Goal: Task Accomplishment & Management: Manage account settings

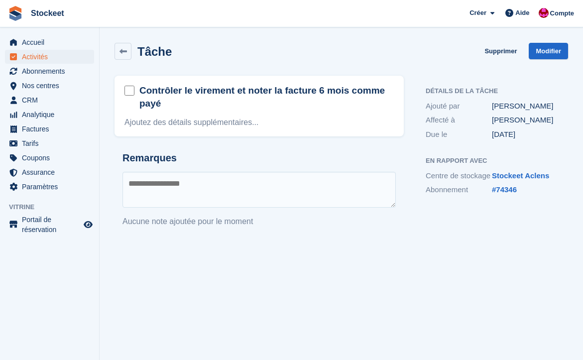
drag, startPoint x: 264, startPoint y: 246, endPoint x: 270, endPoint y: 240, distance: 8.5
click at [265, 245] on section "La tâche a été mise à jour avec succès. Tâche Supprimer Modifier Contrôler le v…" at bounding box center [342, 180] width 484 height 360
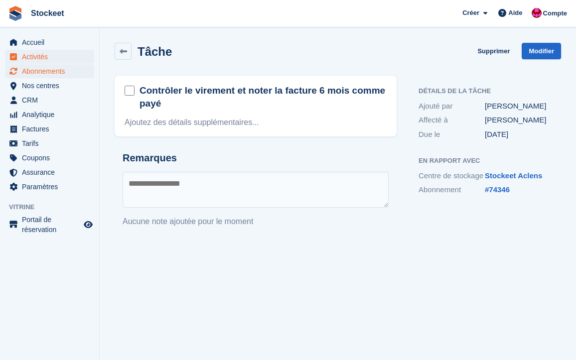
click at [40, 68] on span "Abonnements" at bounding box center [52, 71] width 60 height 14
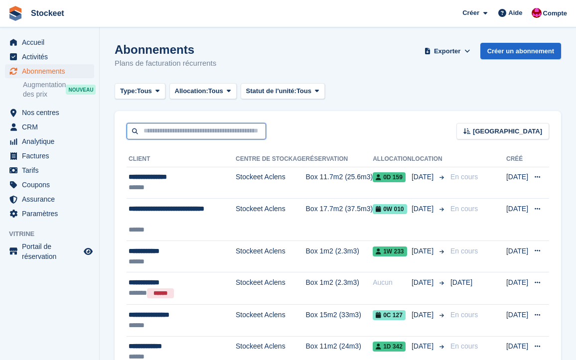
click at [157, 129] on input "text" at bounding box center [195, 131] width 139 height 16
type input "******"
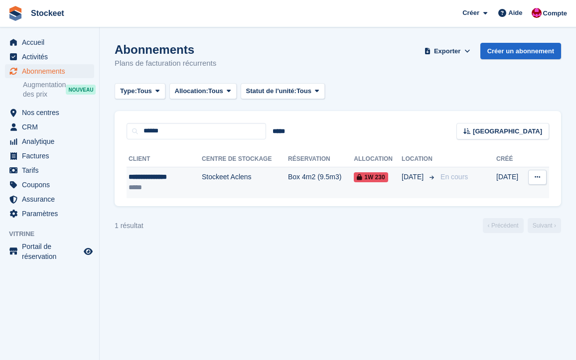
click at [182, 188] on div "*****" at bounding box center [157, 187] width 59 height 10
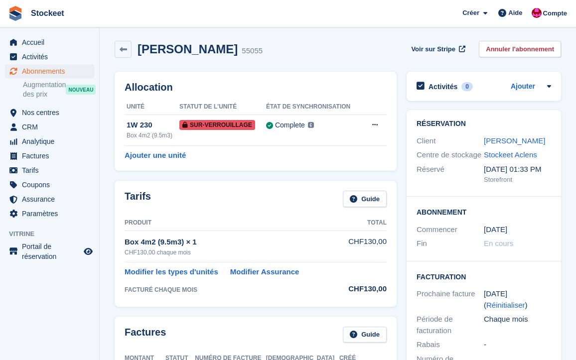
scroll to position [197, 0]
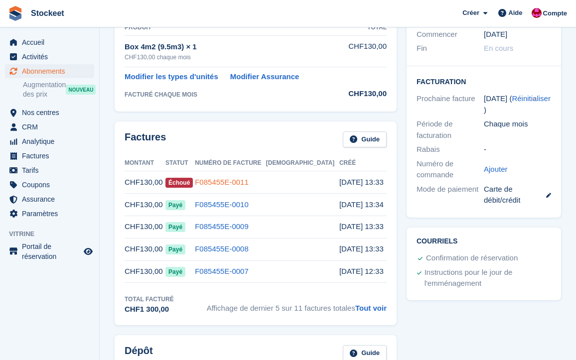
click at [248, 178] on link "F085455E-0011" at bounding box center [222, 182] width 54 height 8
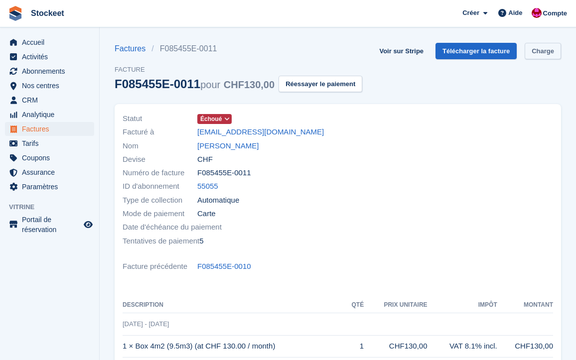
click at [524, 59] on link "Charge" at bounding box center [542, 51] width 36 height 16
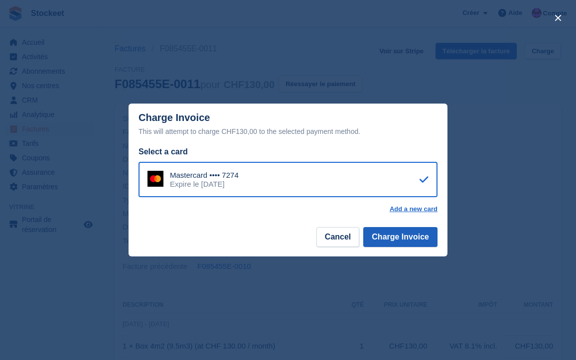
click at [412, 240] on button "Charge Invoice" at bounding box center [400, 237] width 74 height 20
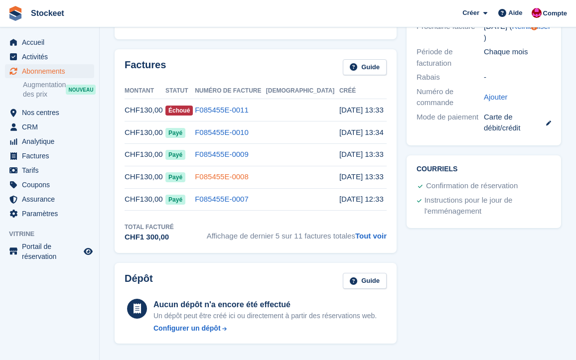
scroll to position [253, 0]
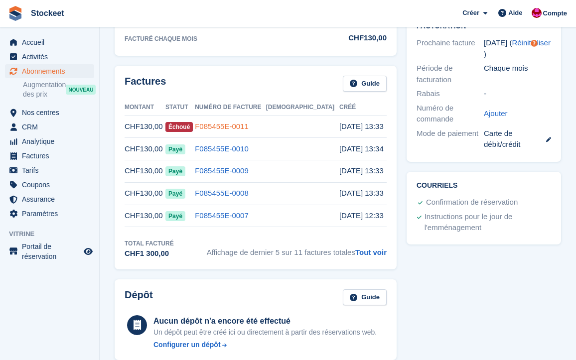
click at [244, 125] on link "F085455E-0011" at bounding box center [222, 126] width 54 height 8
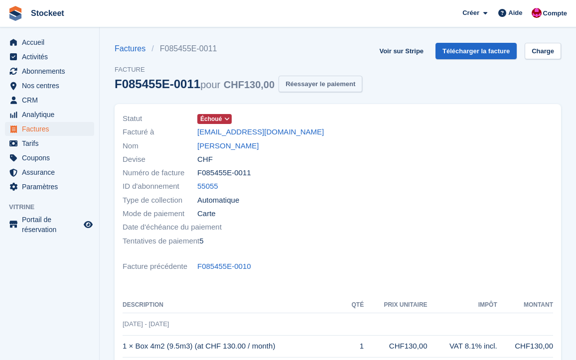
click at [362, 91] on button "Réessayer le paiement" at bounding box center [320, 84] width 84 height 16
click at [524, 59] on link "Charge" at bounding box center [542, 51] width 36 height 16
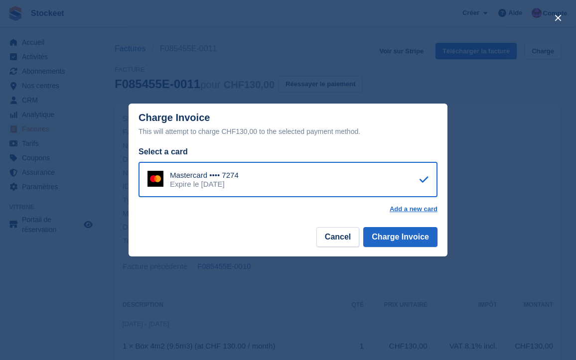
click at [494, 129] on div "close" at bounding box center [288, 180] width 576 height 360
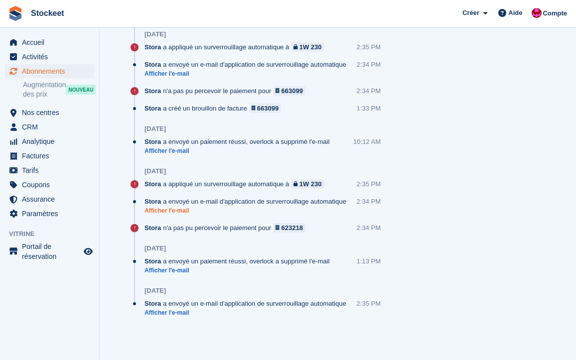
scroll to position [878, 0]
click at [165, 215] on link "Afficher l'e-mail" at bounding box center [247, 211] width 207 height 8
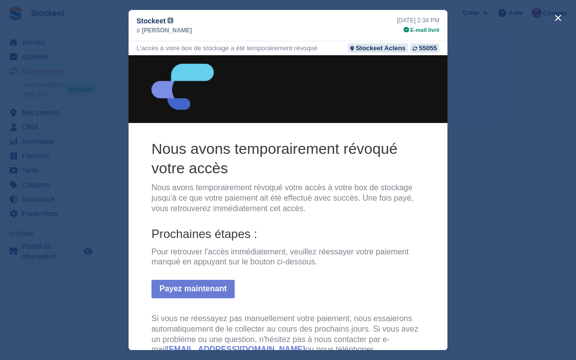
scroll to position [0, 0]
click at [556, 15] on button "close" at bounding box center [558, 18] width 16 height 16
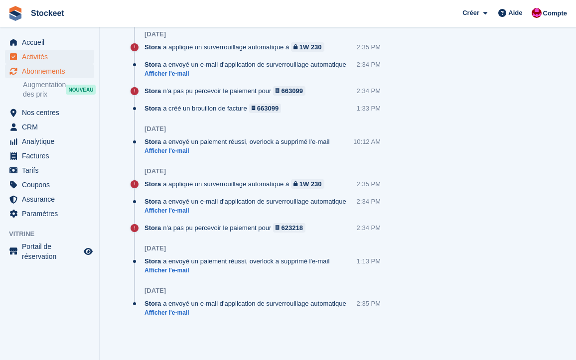
click at [43, 61] on span "Activités" at bounding box center [52, 57] width 60 height 14
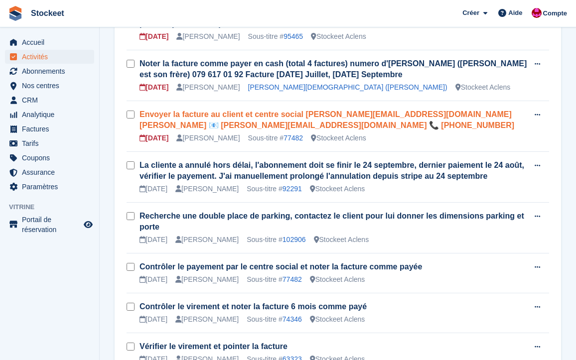
scroll to position [413, 0]
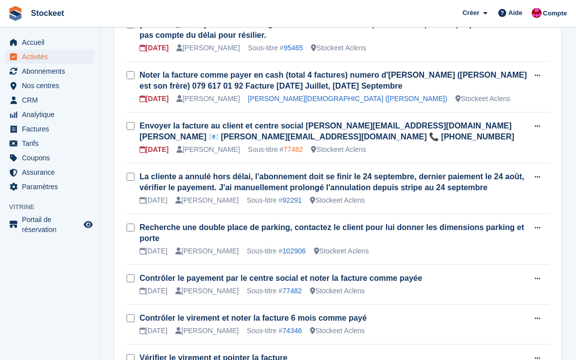
click at [303, 145] on link "77482" at bounding box center [292, 149] width 19 height 8
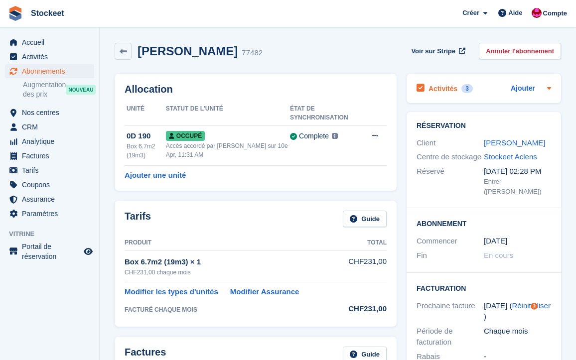
click at [456, 92] on h2 "Activités" at bounding box center [442, 88] width 29 height 9
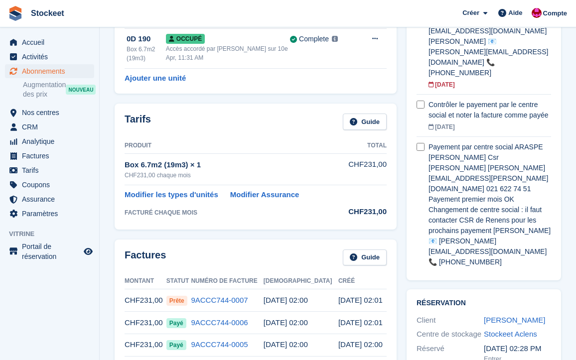
scroll to position [286, 0]
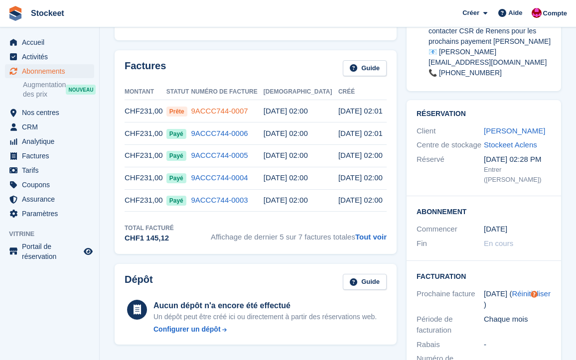
click at [234, 110] on link "9ACCC744-0007" at bounding box center [219, 111] width 57 height 8
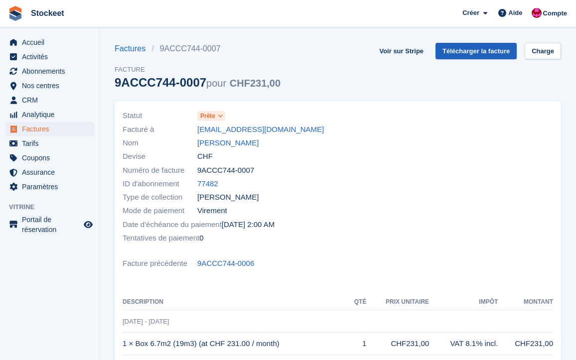
click at [464, 49] on link "Télécharger la facture" at bounding box center [475, 51] width 81 height 16
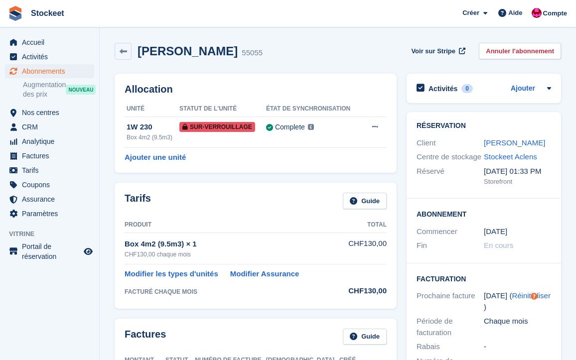
scroll to position [182, 0]
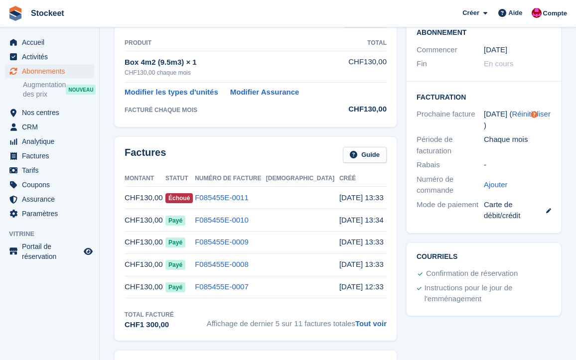
click at [253, 190] on td "F085455E-0011" at bounding box center [230, 198] width 71 height 22
click at [248, 193] on link "F085455E-0011" at bounding box center [222, 197] width 54 height 8
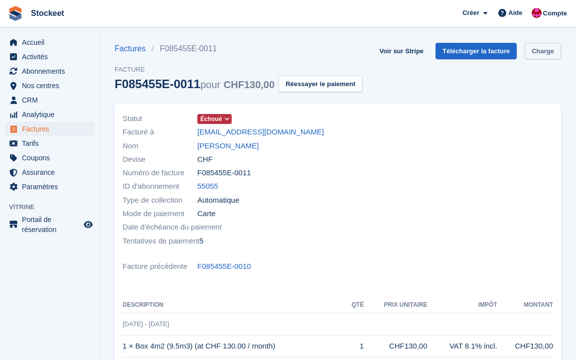
click at [524, 59] on link "Charge" at bounding box center [542, 51] width 36 height 16
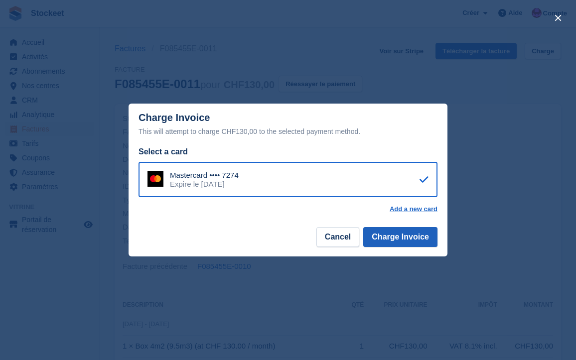
click at [411, 243] on button "Charge Invoice" at bounding box center [400, 237] width 74 height 20
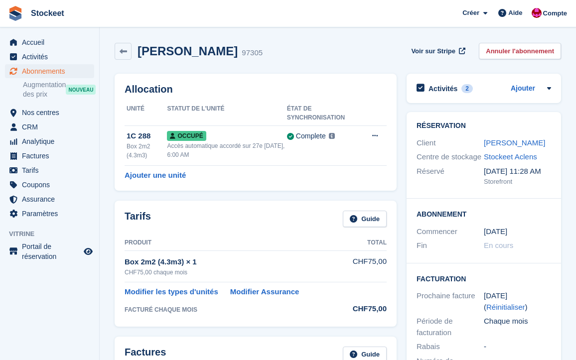
scroll to position [137, 0]
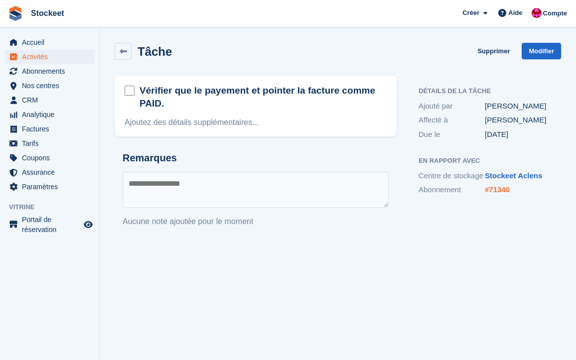
click at [502, 194] on link "#71340" at bounding box center [497, 189] width 25 height 8
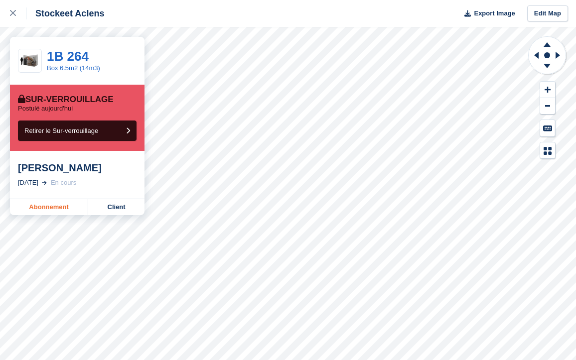
click at [46, 204] on link "Abonnement" at bounding box center [49, 207] width 78 height 16
click at [64, 211] on link "Abonnement" at bounding box center [49, 207] width 78 height 16
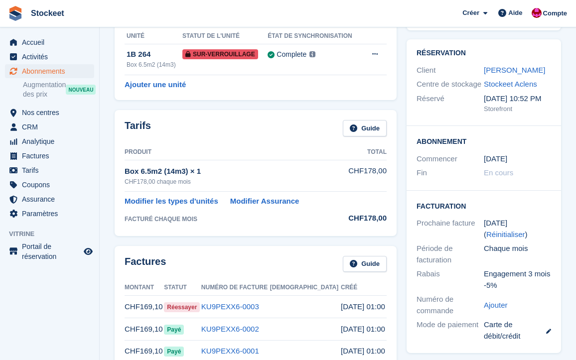
scroll to position [237, 0]
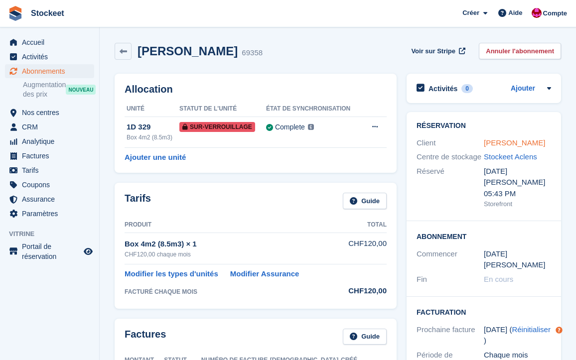
click at [519, 143] on link "Juan Hernandez" at bounding box center [514, 142] width 61 height 8
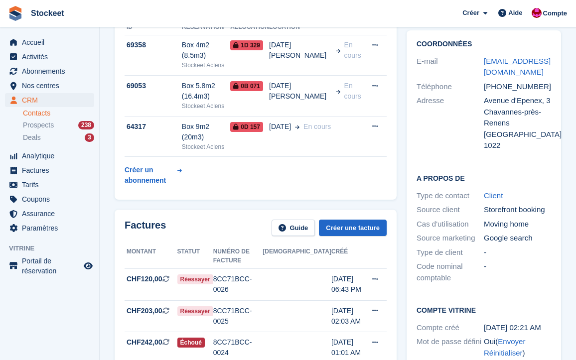
scroll to position [176, 0]
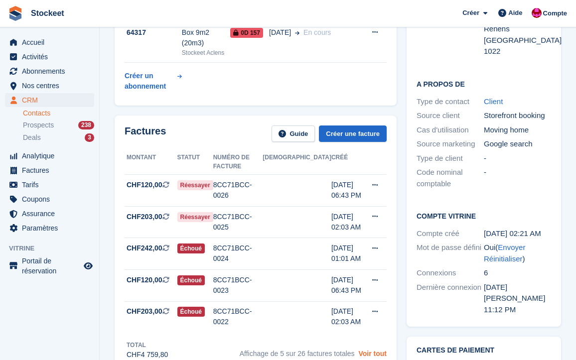
click at [382, 350] on link "Voir tout" at bounding box center [372, 354] width 28 height 8
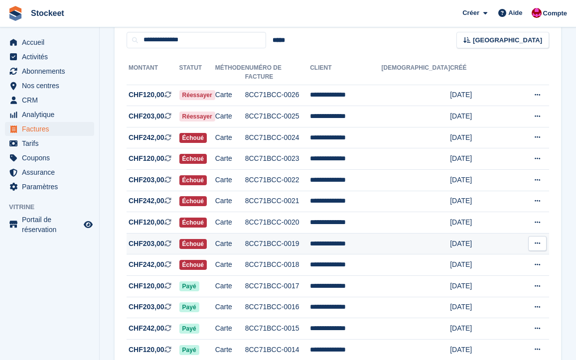
scroll to position [78, 0]
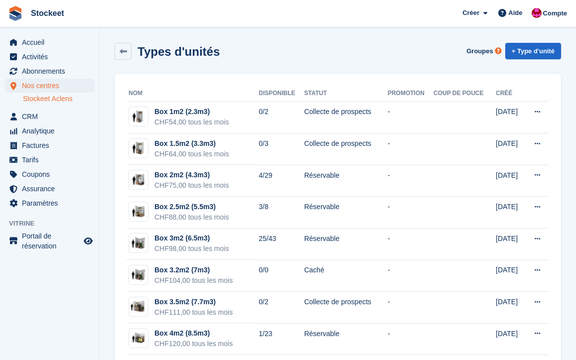
click at [495, 61] on div "Groupes" at bounding box center [481, 53] width 38 height 20
click at [483, 53] on link "Groupes" at bounding box center [479, 51] width 34 height 16
click at [46, 61] on span "Activités" at bounding box center [52, 57] width 60 height 14
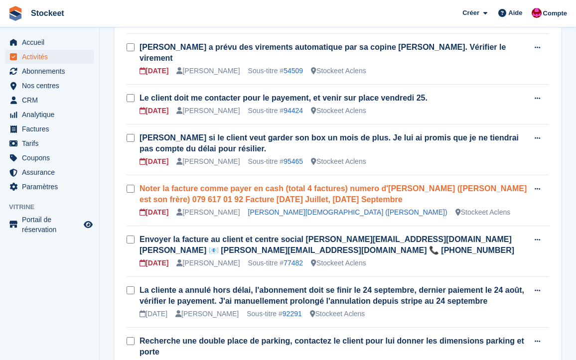
scroll to position [302, 0]
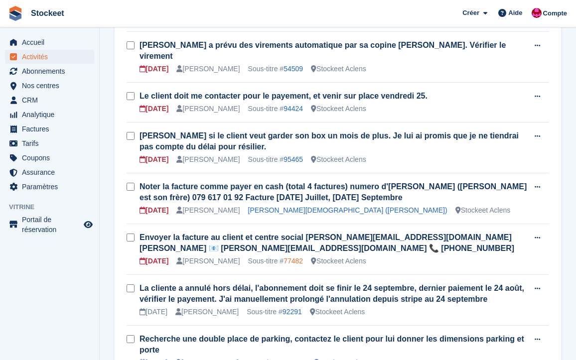
click at [301, 257] on link "77482" at bounding box center [292, 261] width 19 height 8
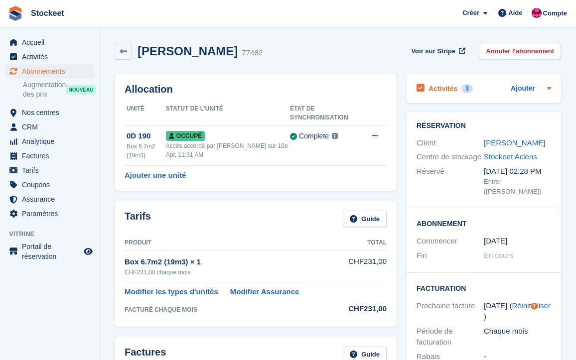
click at [453, 87] on h2 "Activités" at bounding box center [442, 88] width 29 height 9
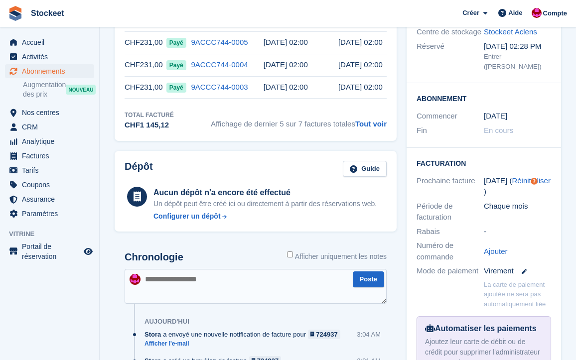
scroll to position [193, 0]
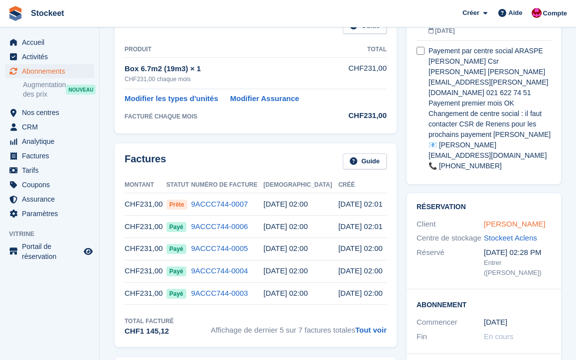
click at [506, 220] on link "[PERSON_NAME]" at bounding box center [514, 224] width 61 height 8
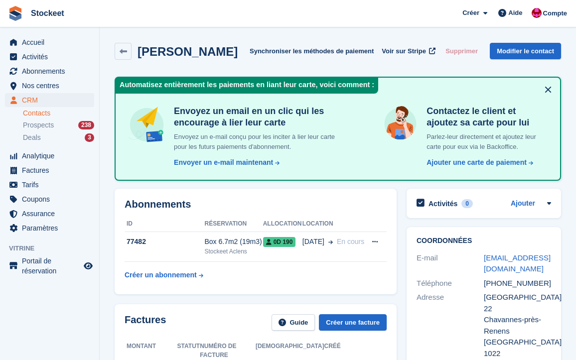
scroll to position [17, 0]
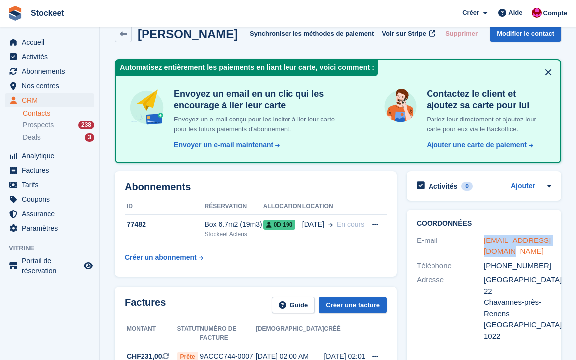
drag, startPoint x: 507, startPoint y: 252, endPoint x: 485, endPoint y: 238, distance: 26.0
click at [485, 238] on div "sahiti2006@hotmail.com" at bounding box center [517, 246] width 67 height 22
copy link "sahiti2006@hotmail.com"
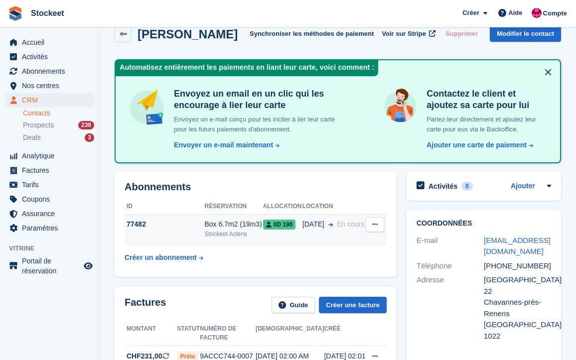
click at [212, 228] on div "Box 6.7m2 (19m3)" at bounding box center [233, 224] width 58 height 10
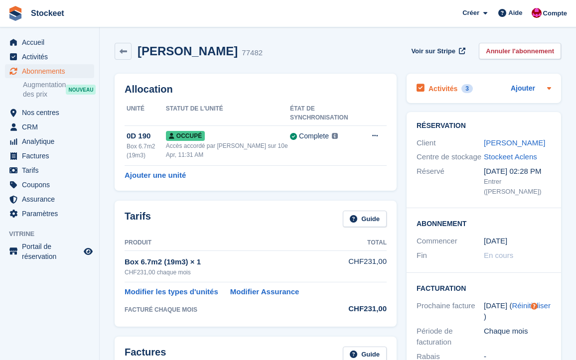
click at [437, 87] on h2 "Activités" at bounding box center [442, 88] width 29 height 9
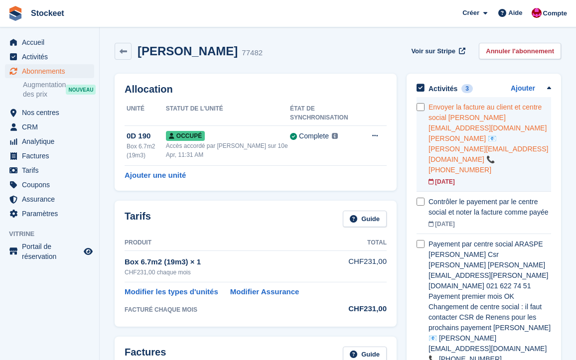
click at [497, 119] on div "Envoyer la facture au client et centre social [PERSON_NAME][EMAIL_ADDRESS][DOMA…" at bounding box center [489, 138] width 123 height 73
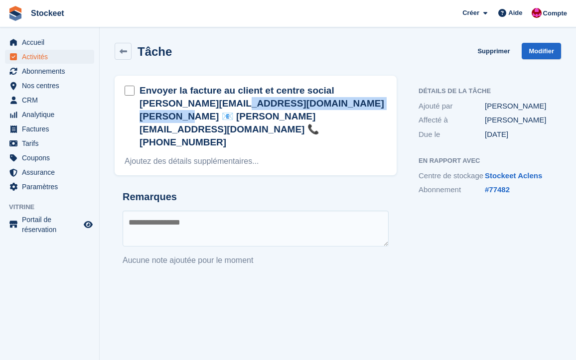
drag, startPoint x: 330, startPoint y: 92, endPoint x: 238, endPoint y: 105, distance: 92.5
click at [238, 105] on h2 "Envoyer la facture au client et centre social [PERSON_NAME][EMAIL_ADDRESS][DOMA…" at bounding box center [262, 116] width 247 height 65
copy h2 "[PERSON_NAME][EMAIL_ADDRESS][DOMAIN_NAME]"
click at [41, 56] on span "Activités" at bounding box center [52, 57] width 60 height 14
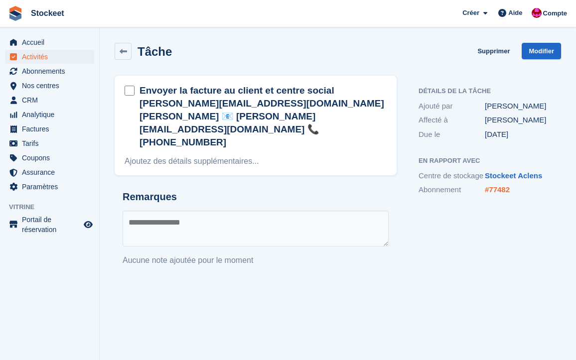
click at [498, 194] on link "#77482" at bounding box center [497, 189] width 25 height 8
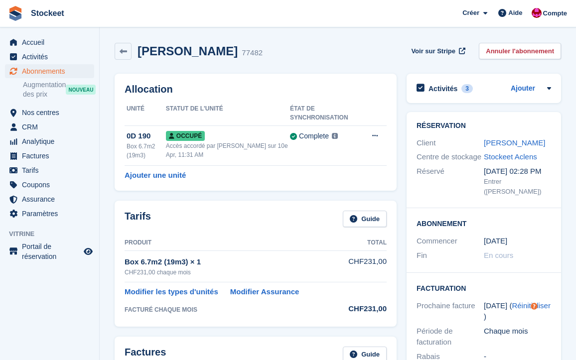
drag, startPoint x: 206, startPoint y: 53, endPoint x: 136, endPoint y: 57, distance: 70.3
click at [136, 57] on div "Sahiti Baftija 77482" at bounding box center [196, 51] width 131 height 14
copy h2 "Sahiti Baftija"
click at [439, 88] on h2 "Activités" at bounding box center [442, 88] width 29 height 9
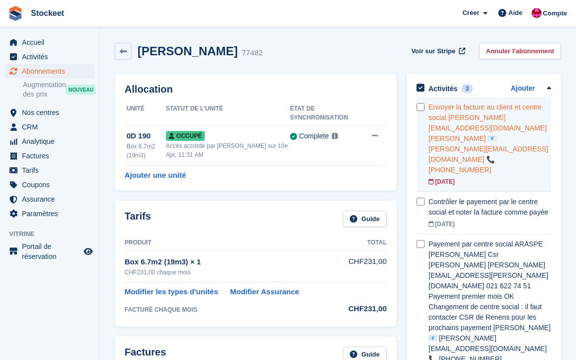
click at [500, 141] on div "Envoyer la facture au client et centre social alicia.da-veiga-reis@aras.vd.ch J…" at bounding box center [489, 138] width 123 height 73
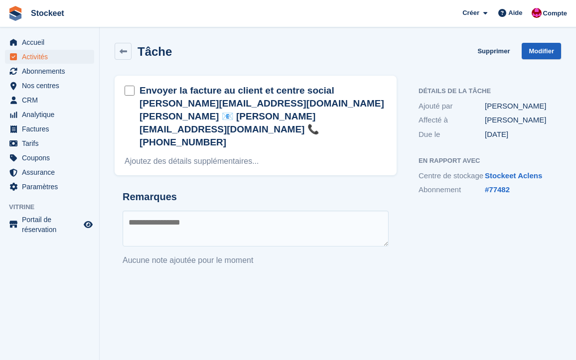
click at [538, 50] on link "Modifier" at bounding box center [540, 51] width 39 height 16
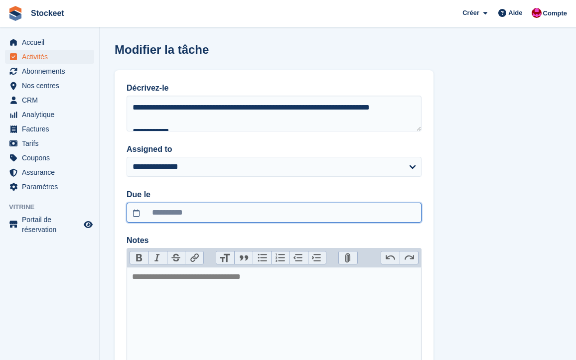
click at [228, 213] on input "**********" at bounding box center [273, 213] width 295 height 20
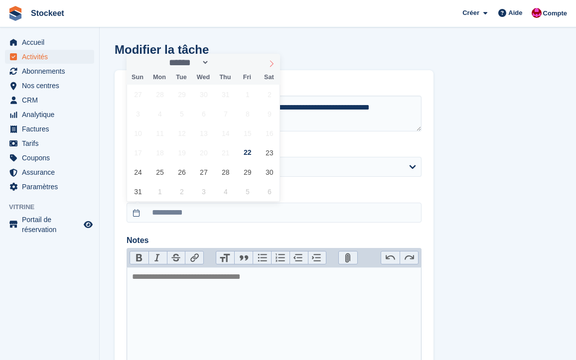
click at [270, 65] on icon at bounding box center [271, 63] width 7 height 7
select select "*"
click at [163, 152] on span "22" at bounding box center [159, 152] width 19 height 19
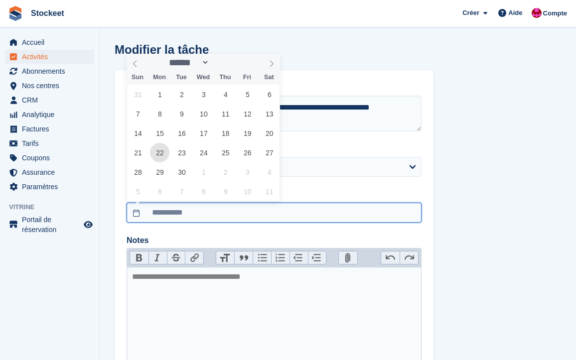
type input "**********"
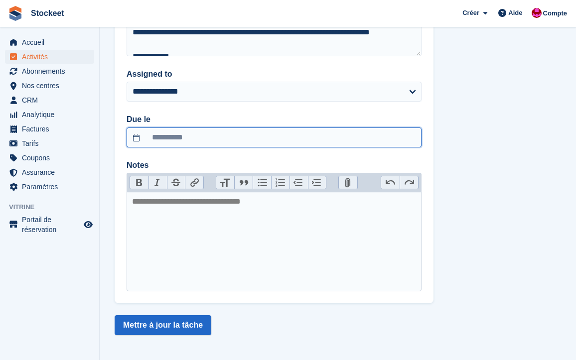
scroll to position [77, 0]
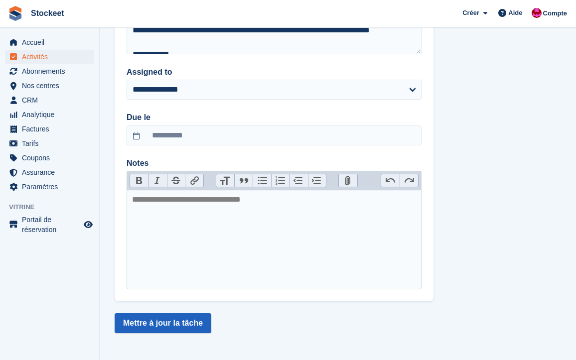
click at [184, 325] on button "Mettre à jour la tâche" at bounding box center [163, 323] width 97 height 20
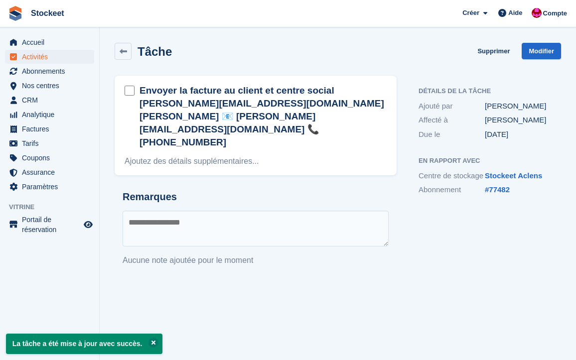
click at [39, 57] on span "Activités" at bounding box center [52, 57] width 60 height 14
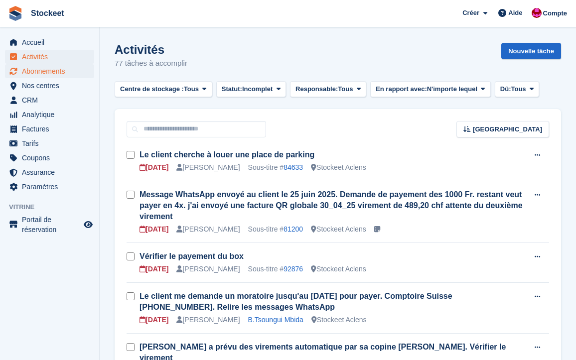
click at [38, 75] on span "Abonnements" at bounding box center [52, 71] width 60 height 14
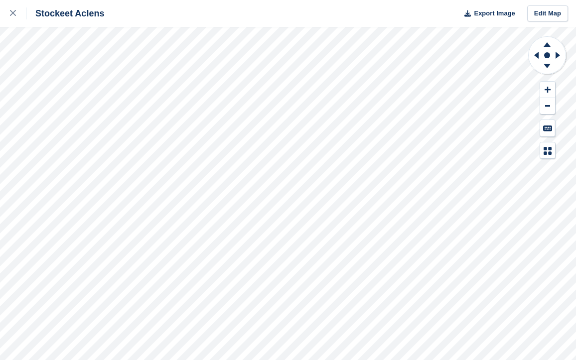
click at [116, 124] on div "Stockeet Aclens Export Image Edit Map" at bounding box center [288, 180] width 576 height 360
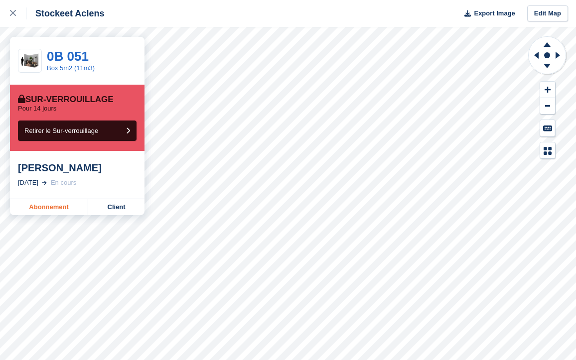
click at [44, 209] on link "Abonnement" at bounding box center [49, 207] width 78 height 16
click at [49, 206] on link "Abonnement" at bounding box center [49, 207] width 78 height 16
click at [50, 207] on link "Abonnement" at bounding box center [49, 207] width 78 height 16
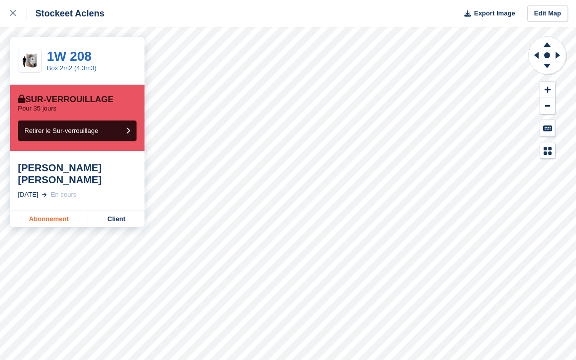
click at [64, 211] on link "Abonnement" at bounding box center [49, 219] width 78 height 16
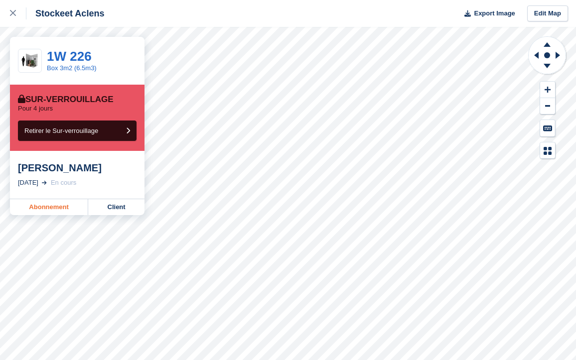
click at [38, 207] on link "Abonnement" at bounding box center [49, 207] width 78 height 16
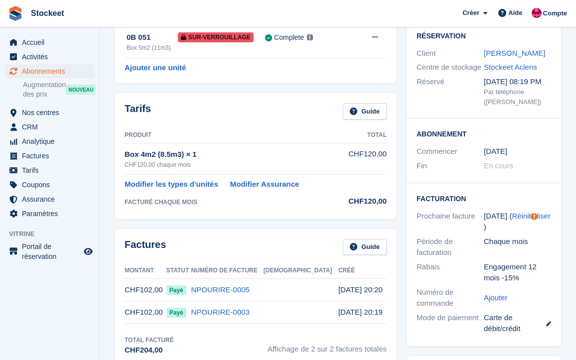
scroll to position [2, 0]
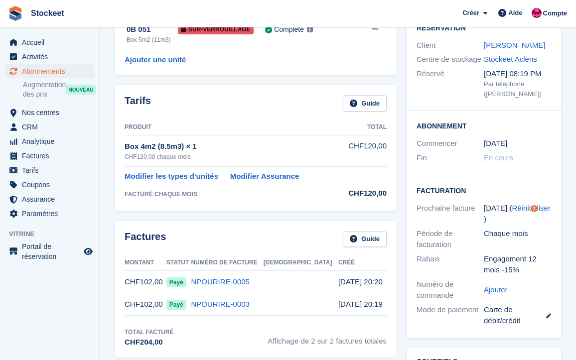
scroll to position [7, 0]
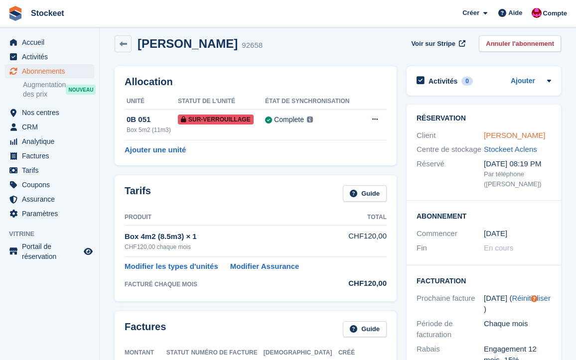
click at [512, 135] on link "[PERSON_NAME]" at bounding box center [514, 135] width 61 height 8
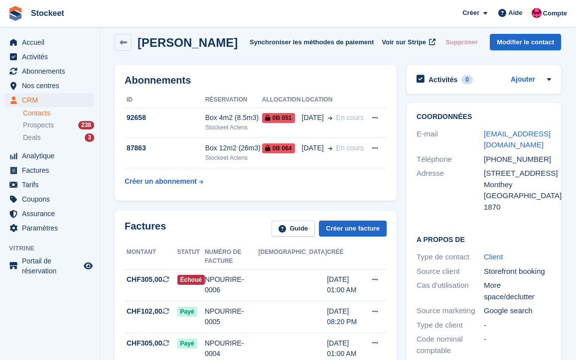
scroll to position [11, 0]
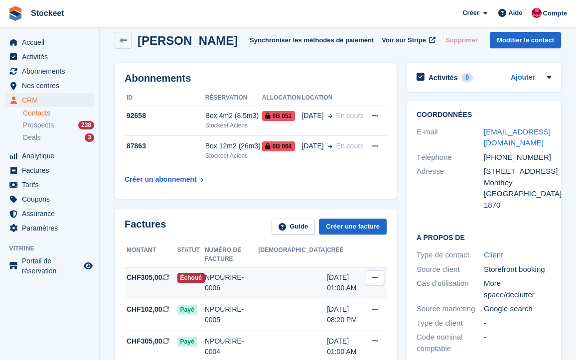
click at [253, 273] on div "NPOURIRE-0006" at bounding box center [232, 282] width 54 height 21
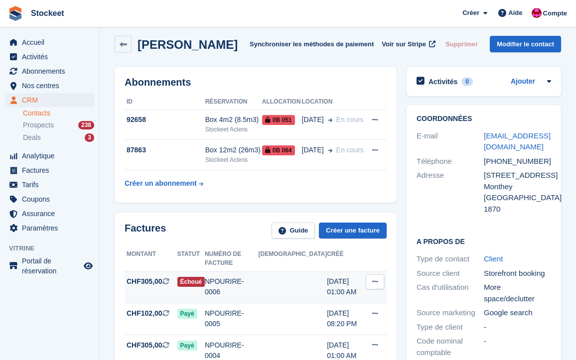
scroll to position [0, 0]
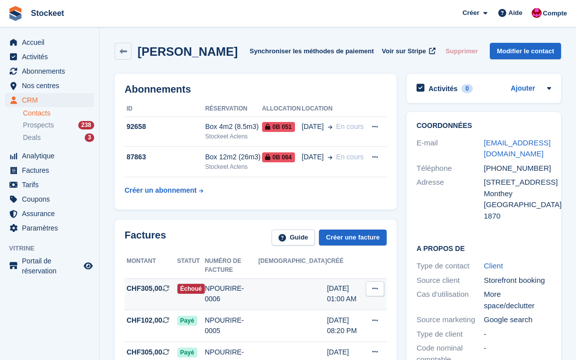
click at [175, 284] on span "Il s'agit d'une facture d'abonnement récurrente." at bounding box center [169, 288] width 15 height 10
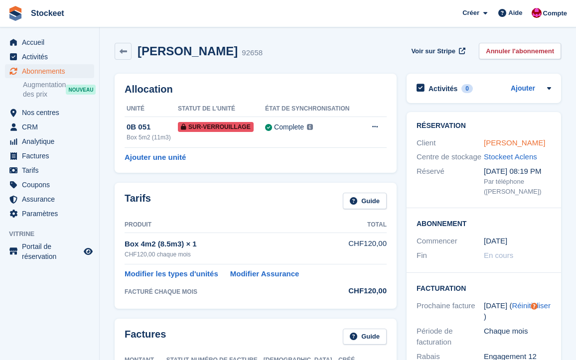
click at [497, 146] on link "Anilda Lopes" at bounding box center [514, 142] width 61 height 8
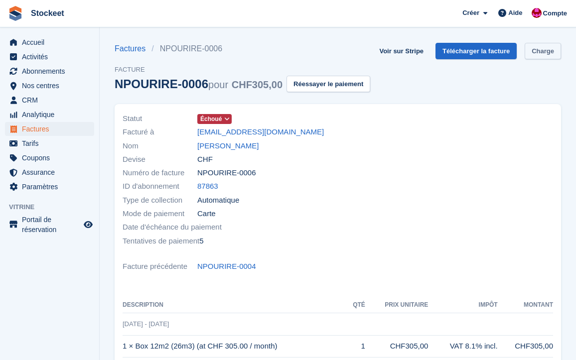
click at [524, 59] on link "Charge" at bounding box center [542, 51] width 36 height 16
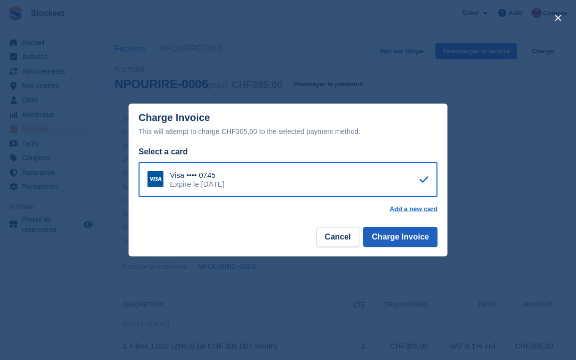
click at [405, 244] on button "Charge Invoice" at bounding box center [400, 237] width 74 height 20
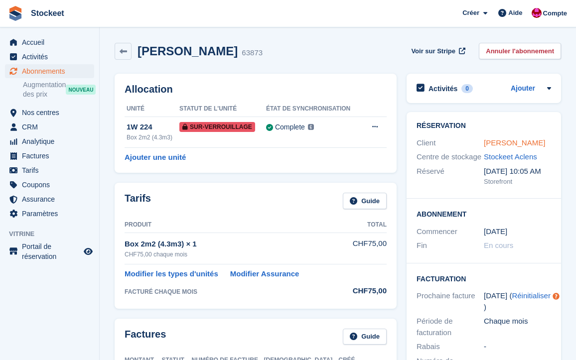
click at [495, 144] on link "Arthur Marquis" at bounding box center [514, 142] width 61 height 8
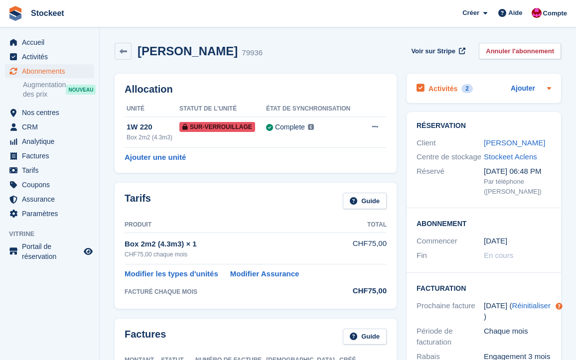
click at [452, 86] on h2 "Activités" at bounding box center [442, 88] width 29 height 9
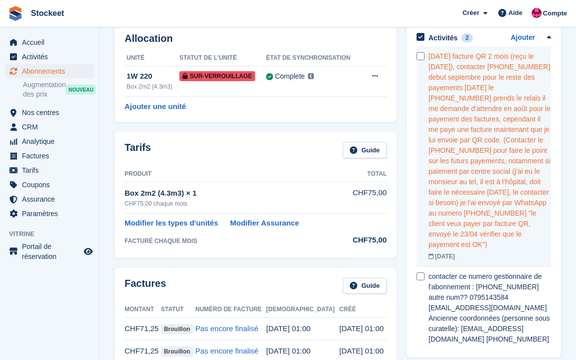
scroll to position [49, 0]
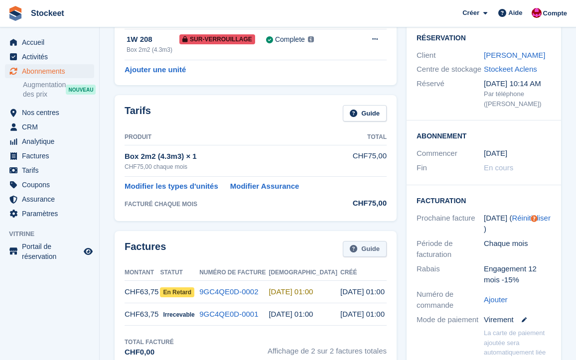
scroll to position [70, 0]
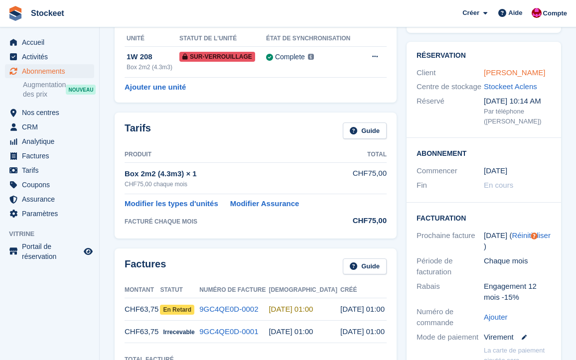
click at [509, 70] on link "Milard Marie Emilie" at bounding box center [514, 72] width 61 height 8
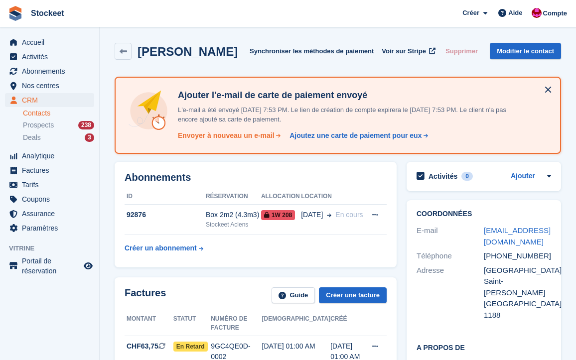
click at [224, 134] on div "Envoyer à nouveau un e-mail" at bounding box center [226, 135] width 97 height 10
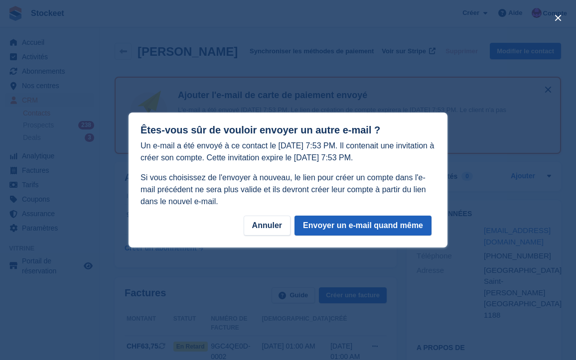
click at [360, 226] on button "Envoyer un e-mail quand même" at bounding box center [362, 226] width 137 height 20
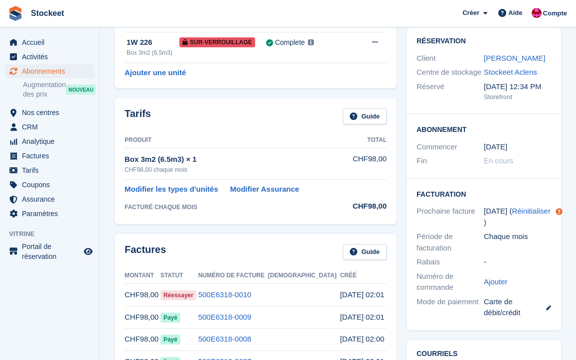
scroll to position [103, 0]
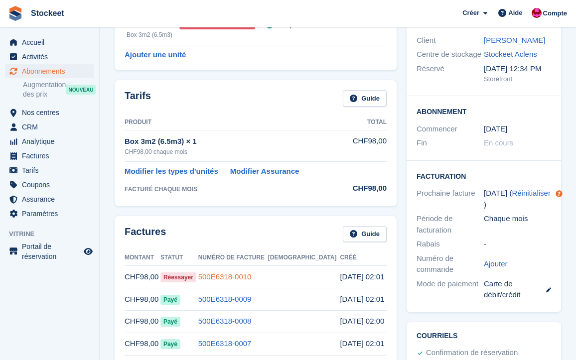
click at [251, 276] on link "500E6318-0010" at bounding box center [224, 276] width 53 height 8
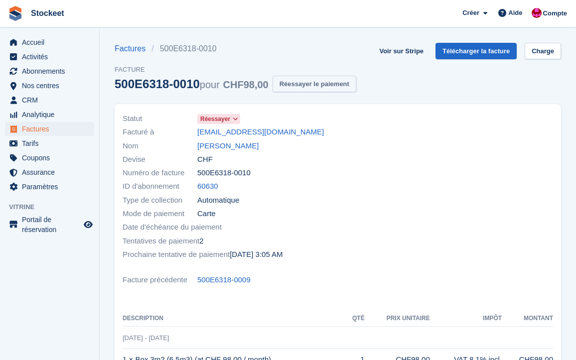
click at [326, 78] on button "Réessayer le paiement" at bounding box center [314, 84] width 84 height 16
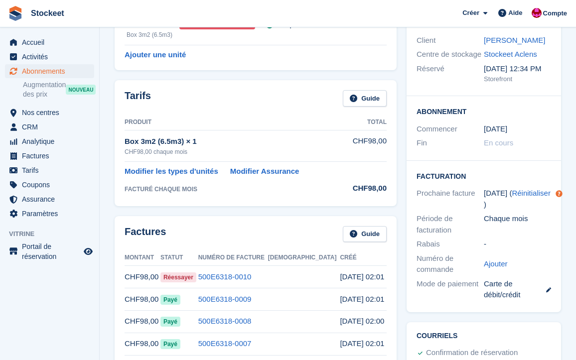
scroll to position [21, 0]
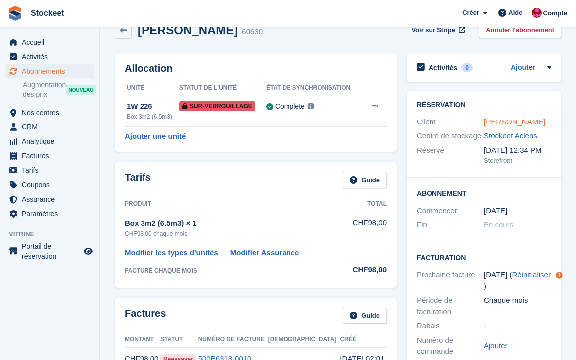
click at [515, 124] on link "Max Sanchez" at bounding box center [514, 122] width 61 height 8
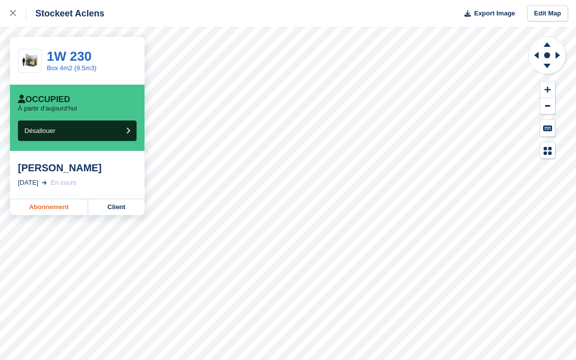
click at [49, 206] on link "Abonnement" at bounding box center [49, 207] width 78 height 16
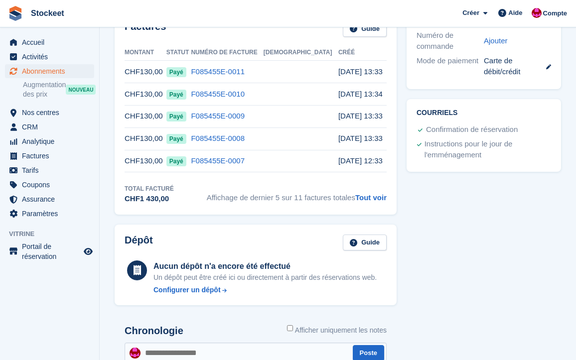
scroll to position [113, 0]
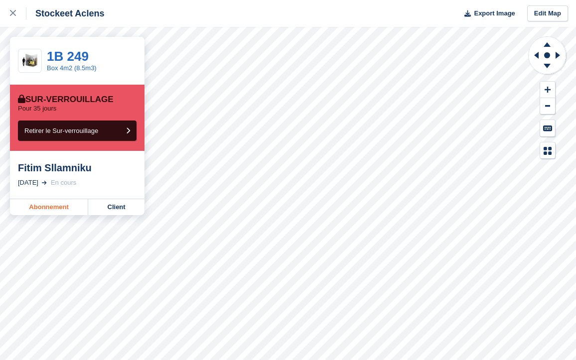
click at [56, 205] on link "Abonnement" at bounding box center [49, 207] width 78 height 16
click at [73, 204] on link "Abonnement" at bounding box center [49, 207] width 78 height 16
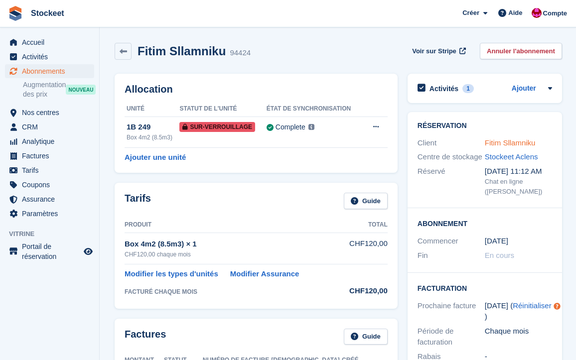
click at [516, 141] on link "Fitim Sllamniku" at bounding box center [510, 142] width 51 height 8
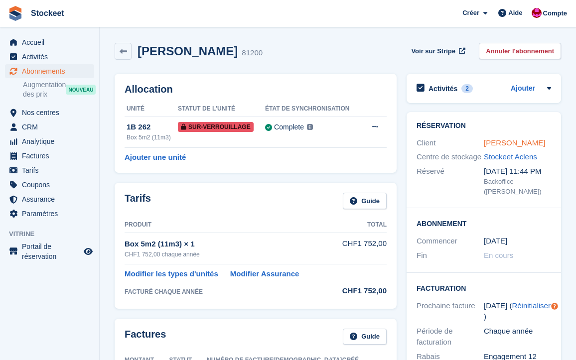
click at [500, 147] on link "[PERSON_NAME]" at bounding box center [514, 142] width 61 height 8
